Goal: Check status

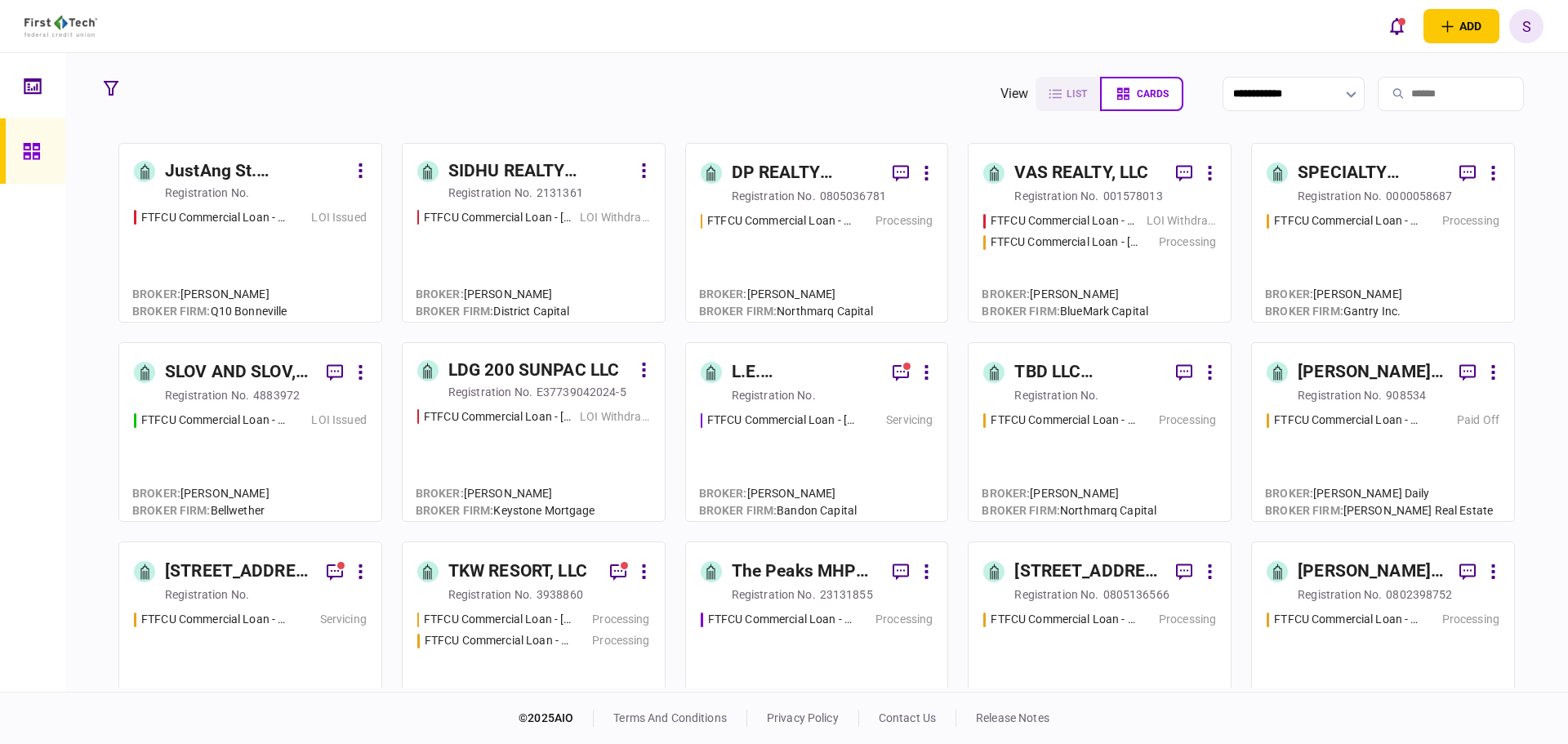
click at [1034, 372] on div "TBD LLC ([GEOGRAPHIC_DATA])" at bounding box center [1089, 372] width 148 height 27
click at [800, 194] on div "registration no." at bounding box center [774, 196] width 84 height 16
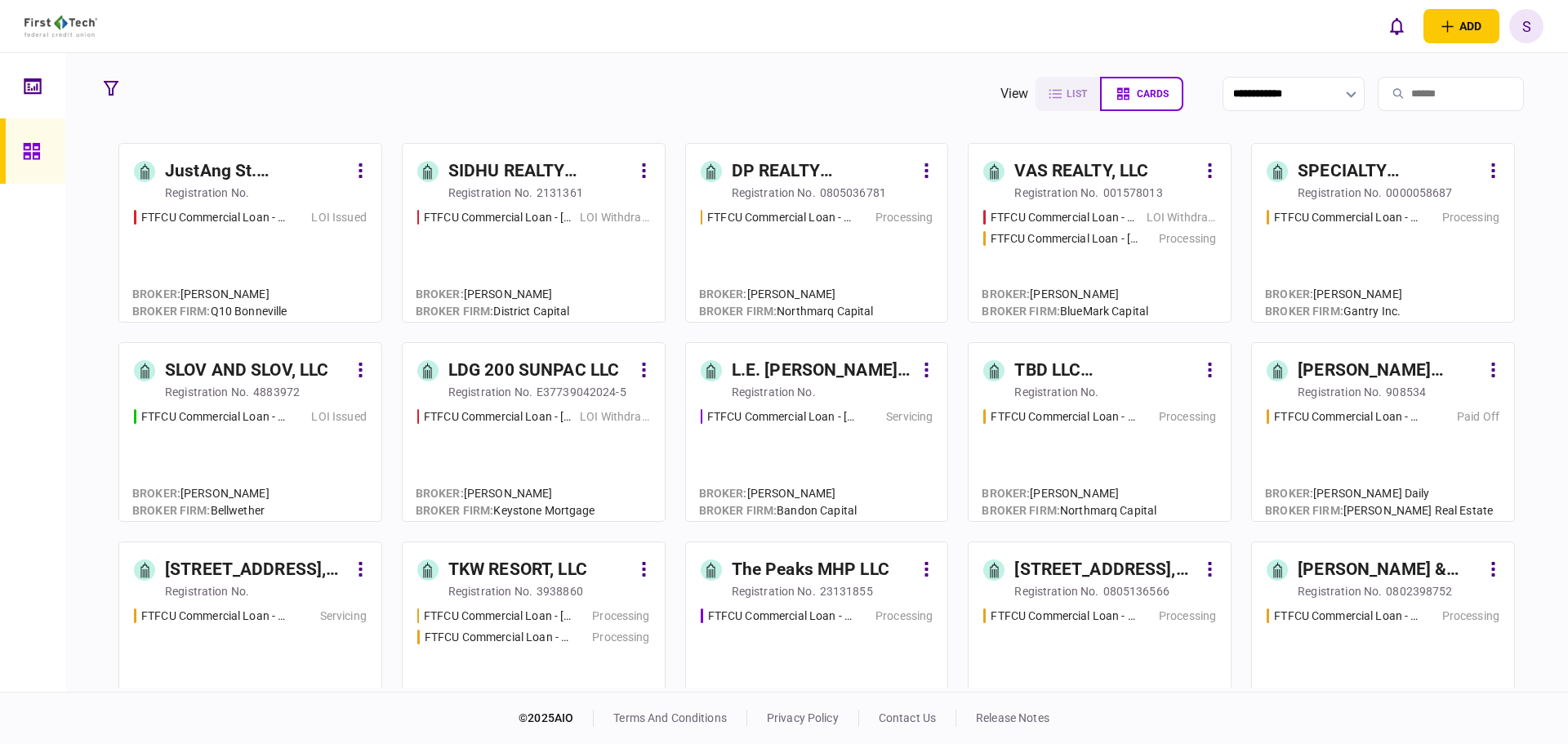
click at [831, 236] on div "FTFCU Commercial Loan - 566 W Farm to Market 1960 Processing" at bounding box center [817, 259] width 232 height 99
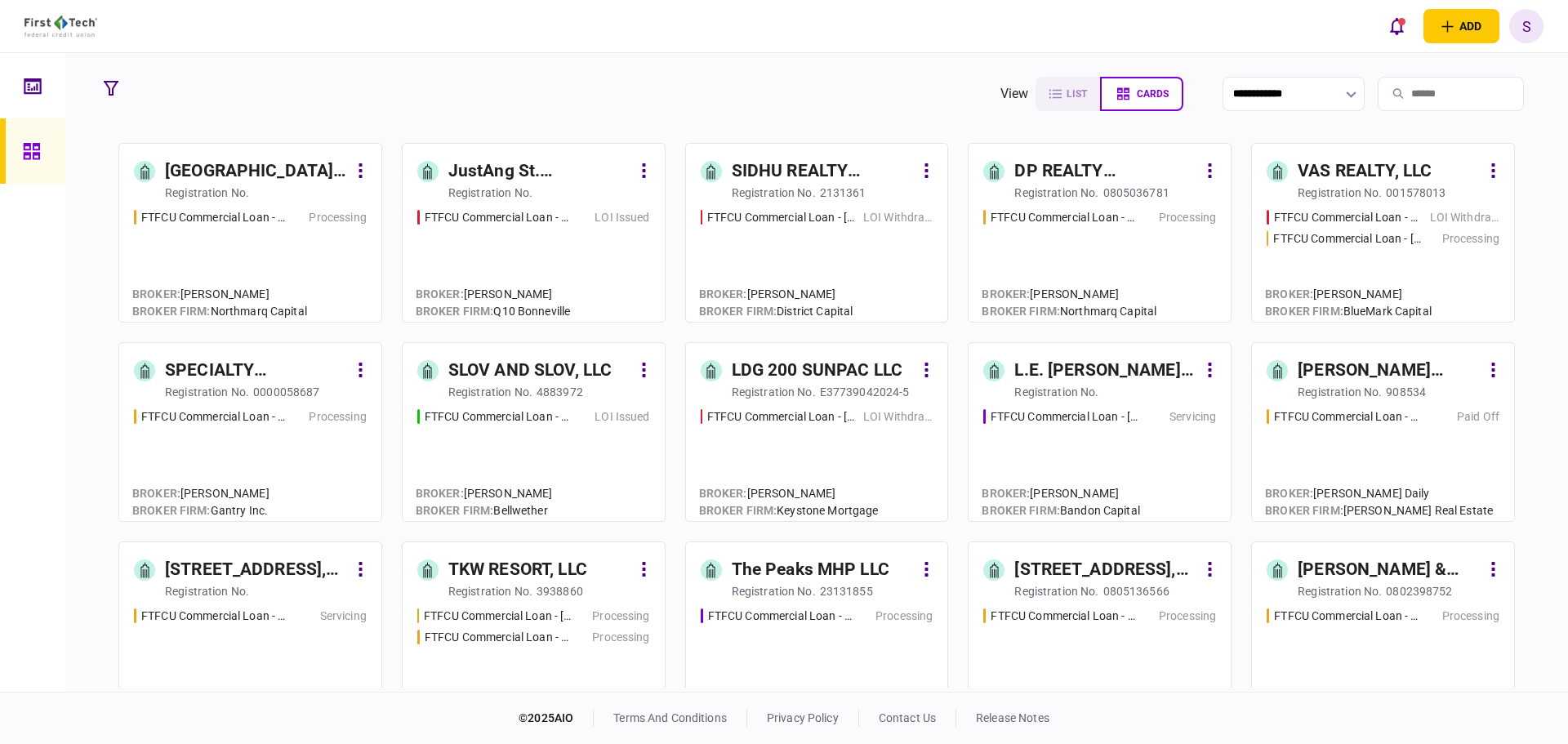
click at [1096, 198] on div "registration no." at bounding box center [1057, 193] width 84 height 16
